Goal: Task Accomplishment & Management: Manage account settings

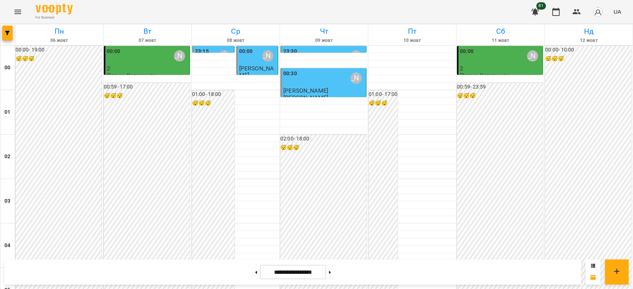
scroll to position [858, 0]
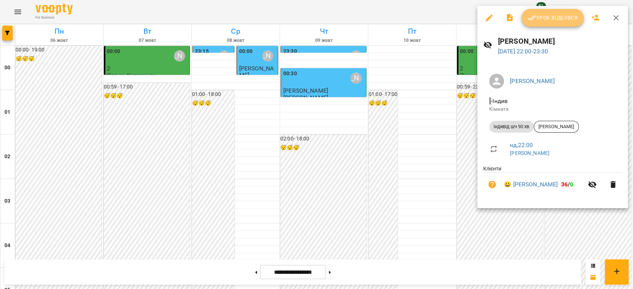
click at [558, 16] on span "Урок відбувся" at bounding box center [553, 17] width 50 height 9
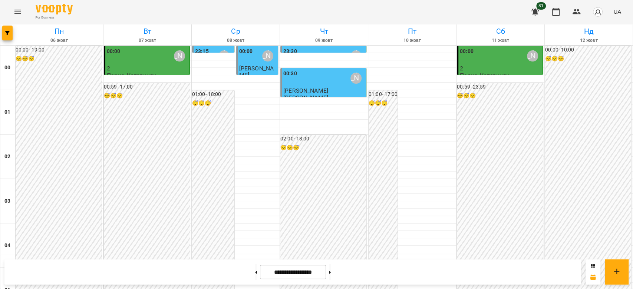
scroll to position [858, 0]
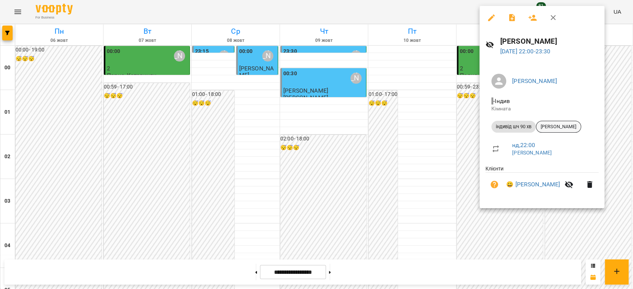
click at [553, 129] on span "[PERSON_NAME]" at bounding box center [559, 127] width 45 height 7
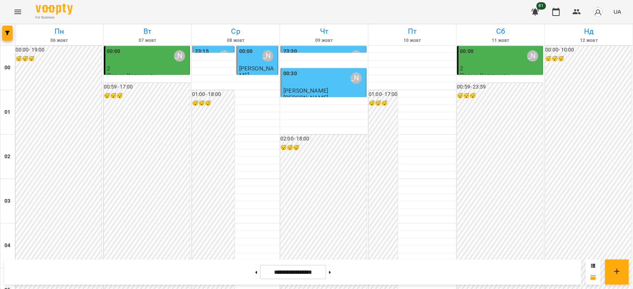
scroll to position [858, 0]
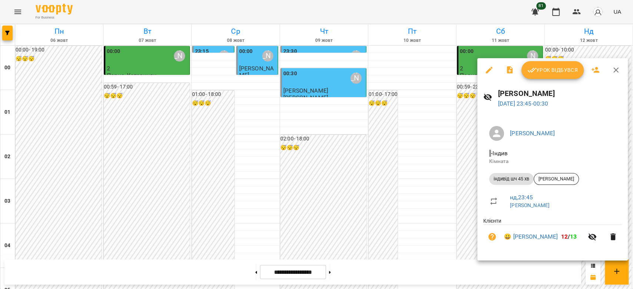
click at [558, 70] on span "Урок відбувся" at bounding box center [553, 70] width 50 height 9
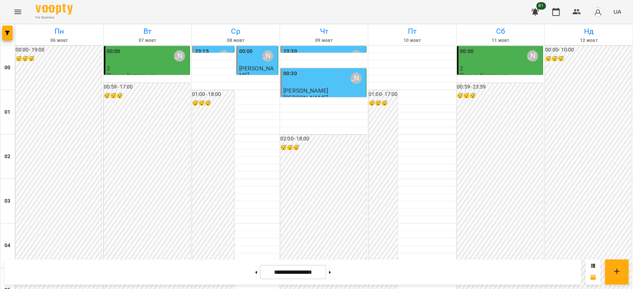
scroll to position [858, 0]
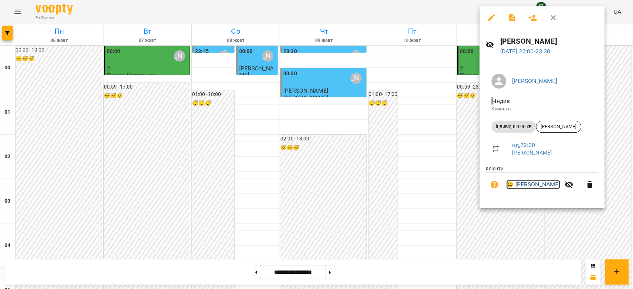
click at [557, 186] on link "😀 [PERSON_NAME]" at bounding box center [533, 184] width 54 height 9
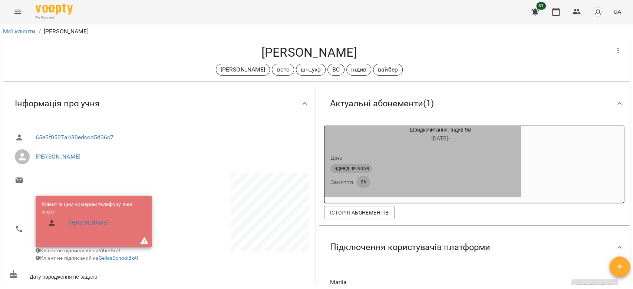
click at [358, 187] on div "36" at bounding box center [364, 182] width 14 height 12
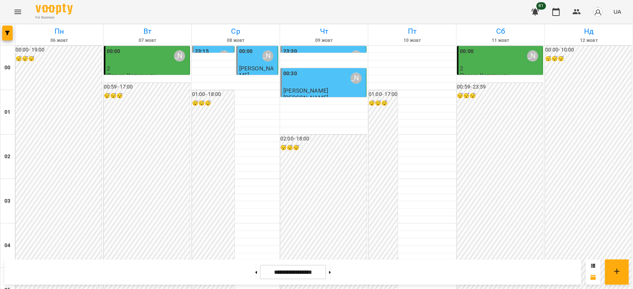
scroll to position [858, 0]
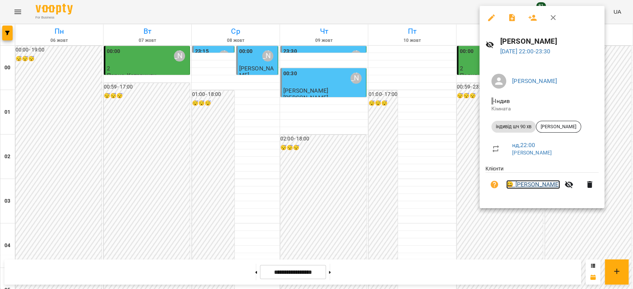
click at [550, 187] on link "😀 [PERSON_NAME]" at bounding box center [533, 184] width 54 height 9
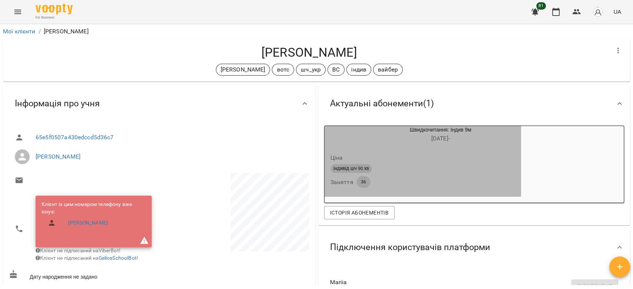
click at [357, 183] on span "36" at bounding box center [364, 182] width 14 height 7
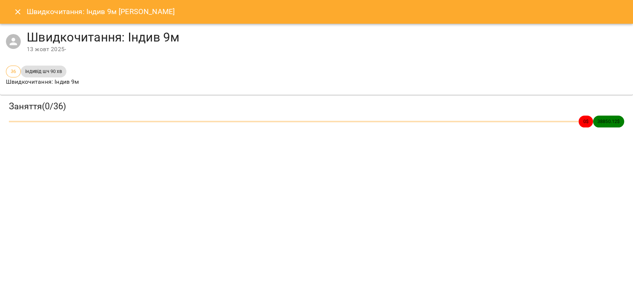
click at [54, 72] on span "індивід шч 90 хв" at bounding box center [43, 71] width 45 height 7
click at [11, 74] on span "36" at bounding box center [13, 71] width 14 height 7
click at [31, 95] on div "Заняття ( 0 / 36 ) 0 $ 38850.12 $" at bounding box center [317, 114] width 636 height 41
click at [37, 105] on h3 "Заняття ( 0 / 36 )" at bounding box center [317, 107] width 616 height 12
drag, startPoint x: 19, startPoint y: 45, endPoint x: 24, endPoint y: 44, distance: 5.3
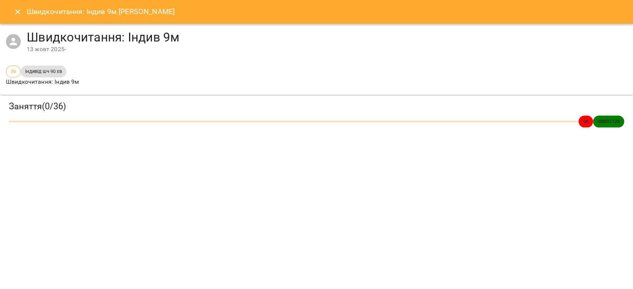
click at [22, 44] on div "Швидкочитання: [DEMOGRAPHIC_DATA] 9м [DATE] -" at bounding box center [316, 42] width 633 height 36
click at [94, 35] on h4 "Швидкочитання: Індив 9м" at bounding box center [327, 37] width 601 height 15
click at [19, 13] on icon "Close" at bounding box center [17, 11] width 5 height 5
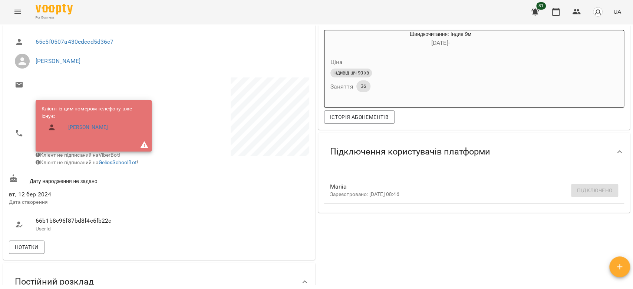
scroll to position [99, 0]
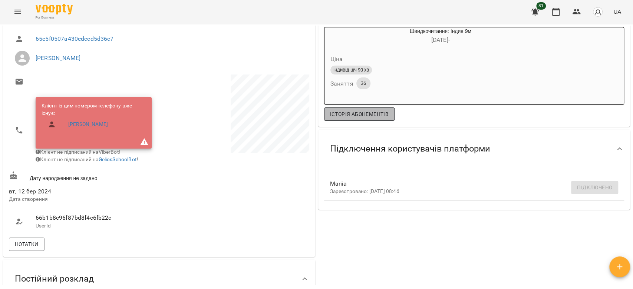
click at [342, 119] on button "Історія абонементів" at bounding box center [359, 114] width 71 height 13
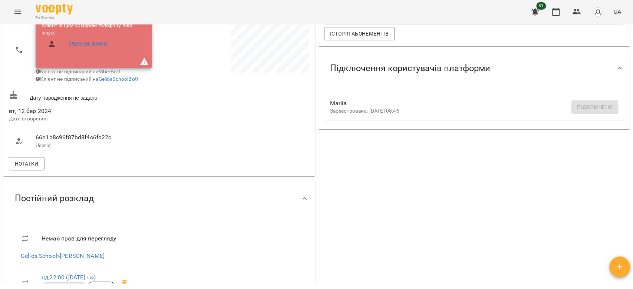
scroll to position [24, 0]
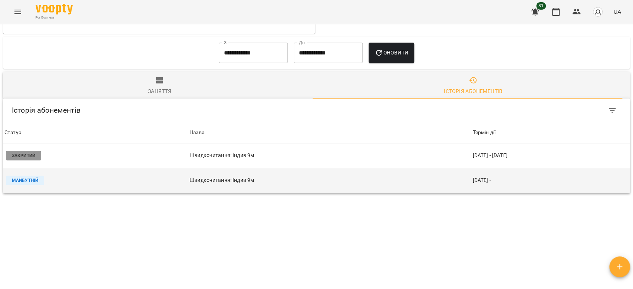
click at [19, 176] on p "Майбутній" at bounding box center [25, 181] width 38 height 10
